Goal: Task Accomplishment & Management: Manage account settings

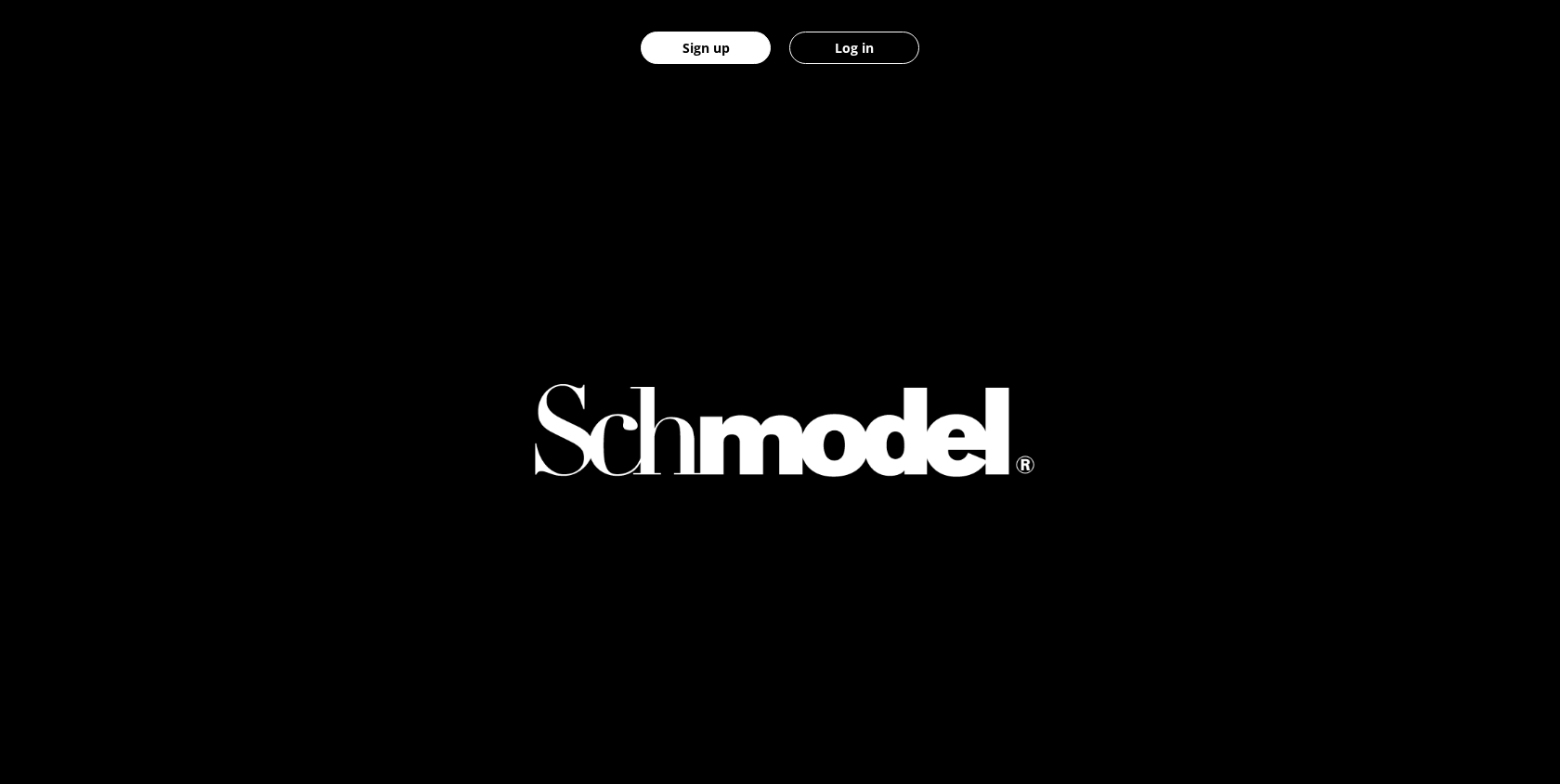
click at [895, 57] on button "Log in" at bounding box center [854, 48] width 130 height 33
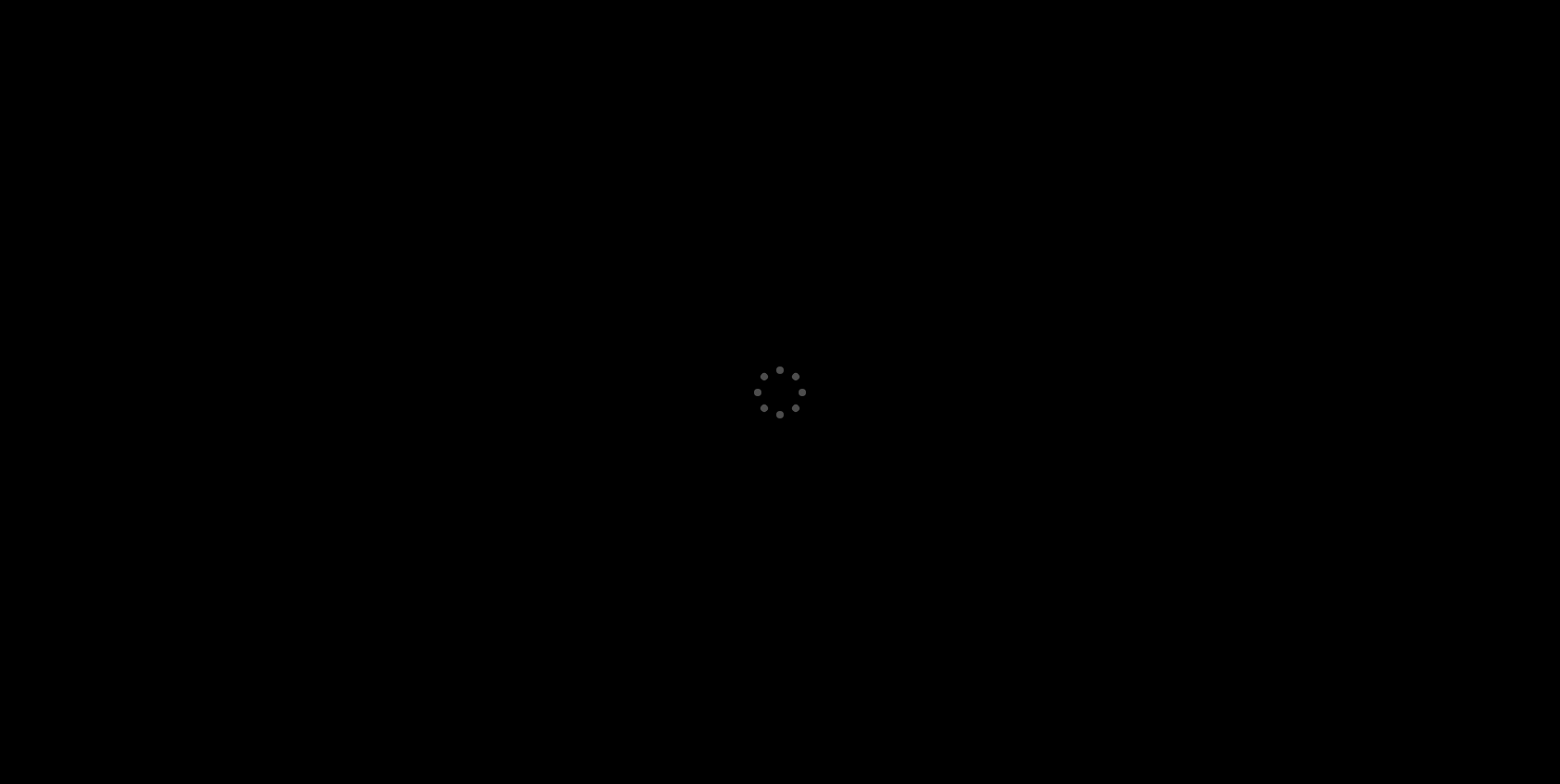
select select "GB"
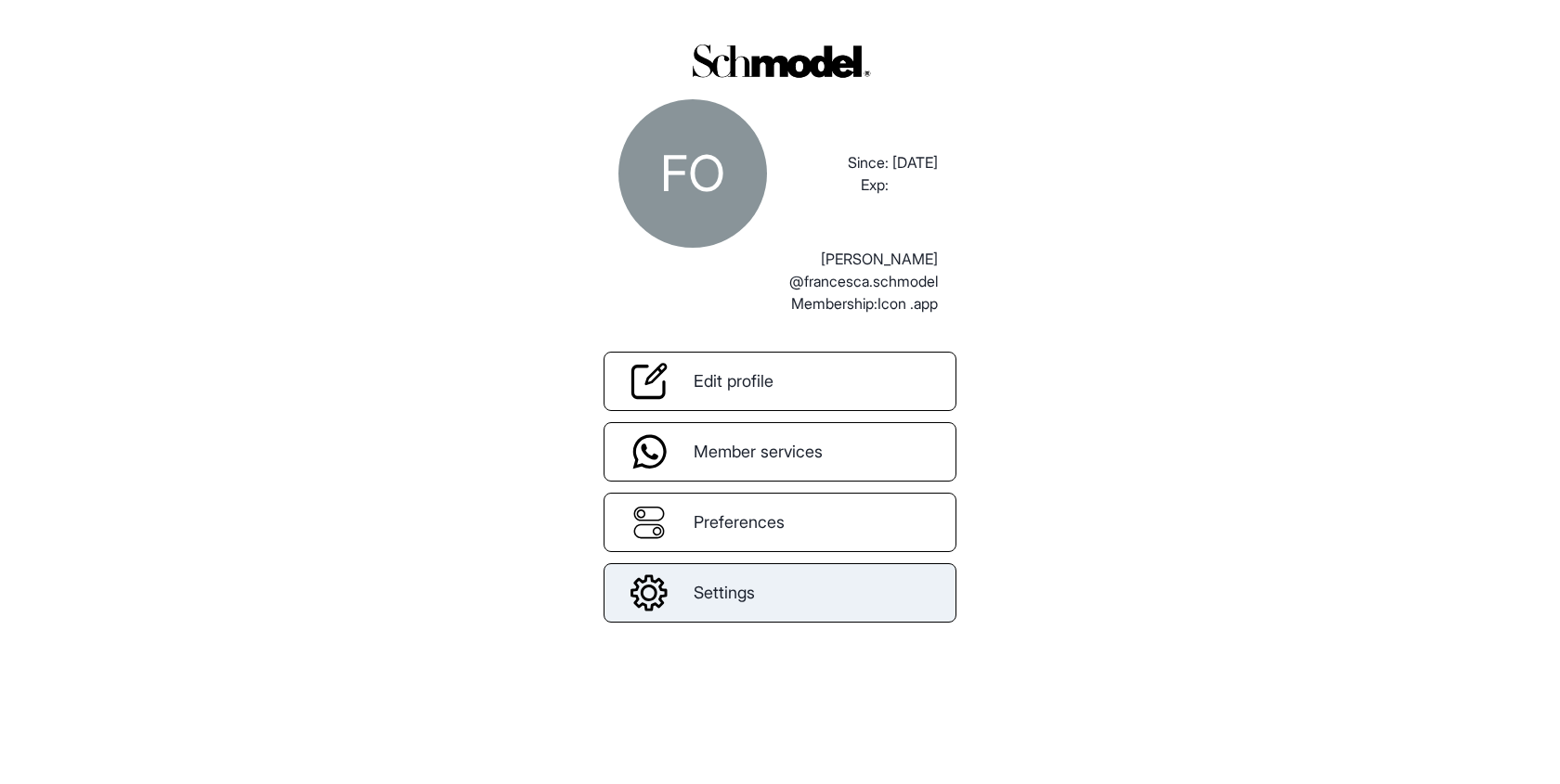
click at [763, 607] on link "Settings" at bounding box center [780, 593] width 353 height 60
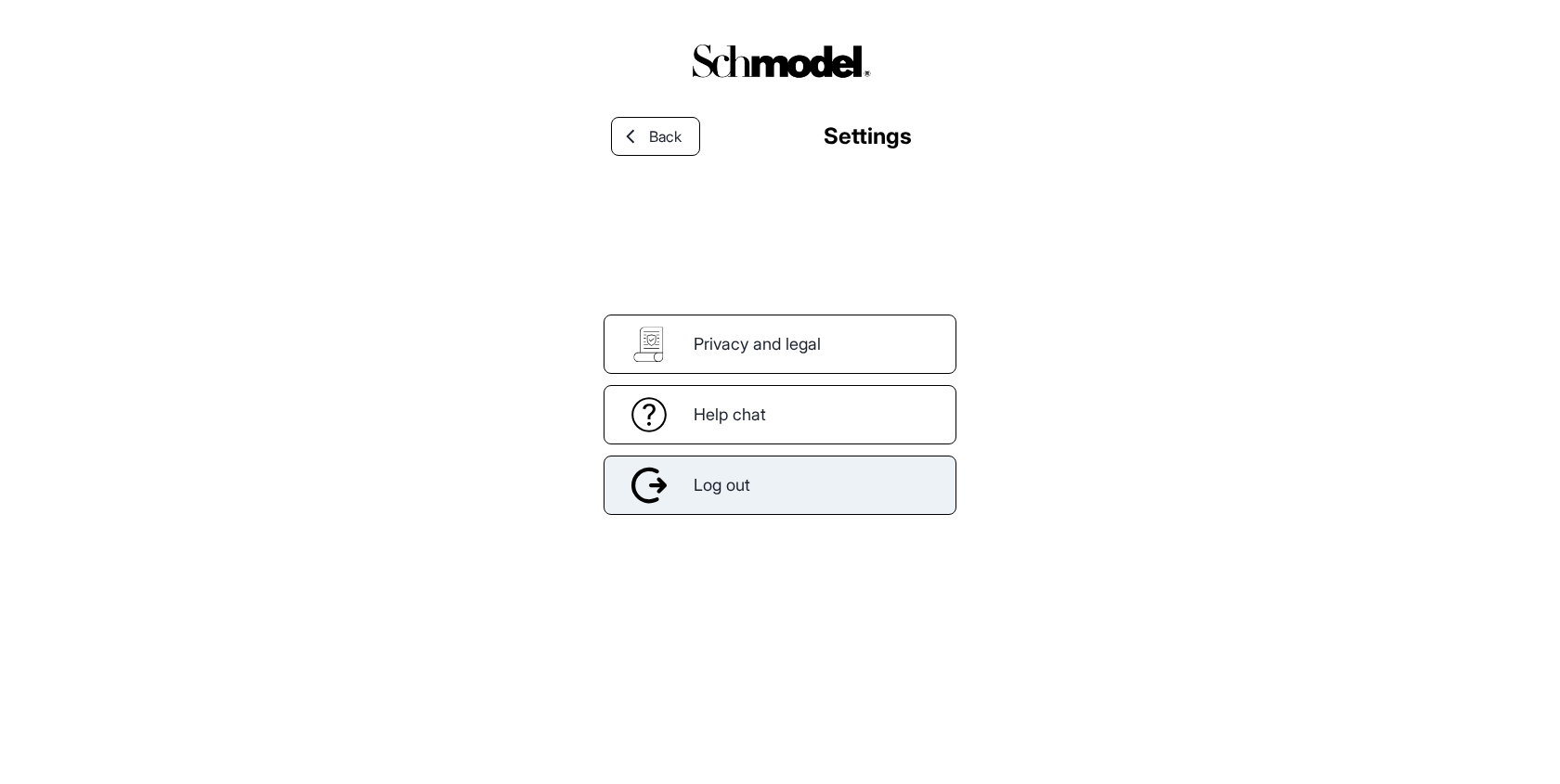
click at [777, 491] on div "Log out" at bounding box center [780, 485] width 353 height 60
